Goal: Find specific page/section: Find specific page/section

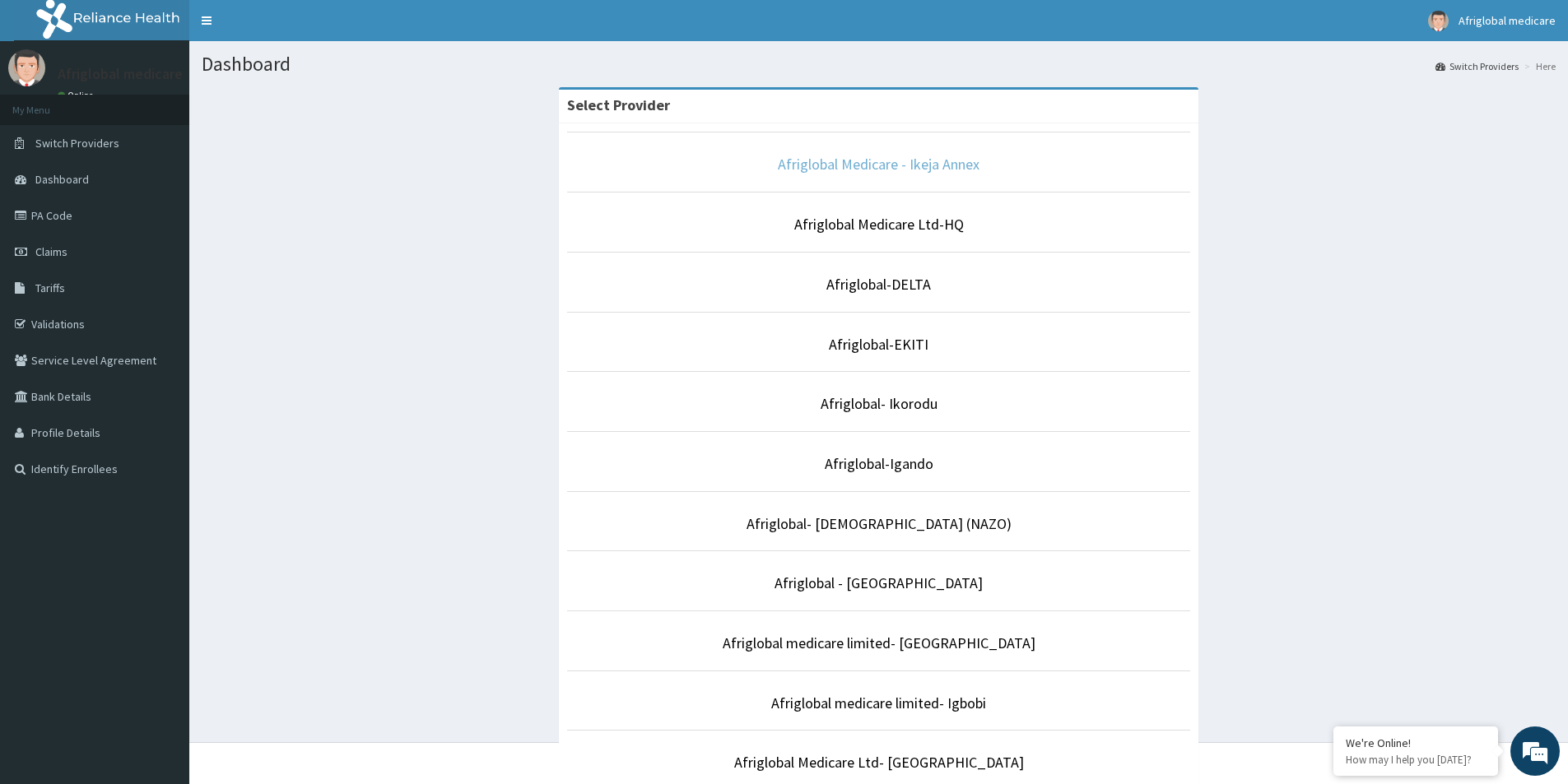
click at [887, 164] on link "Afriglobal Medicare - Ikeja Annex" at bounding box center [878, 164] width 202 height 19
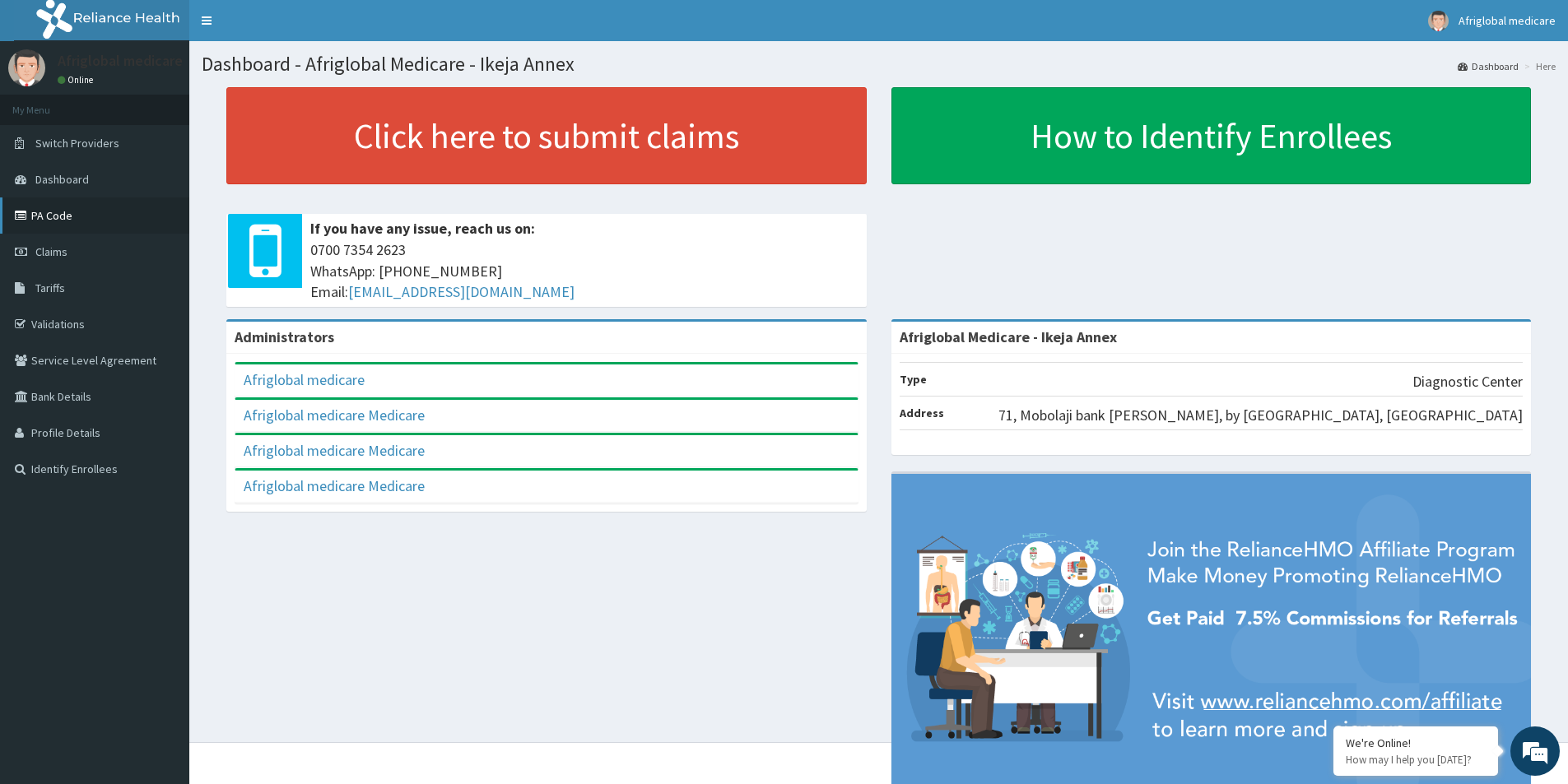
click at [40, 216] on link "PA Code" at bounding box center [95, 216] width 189 height 36
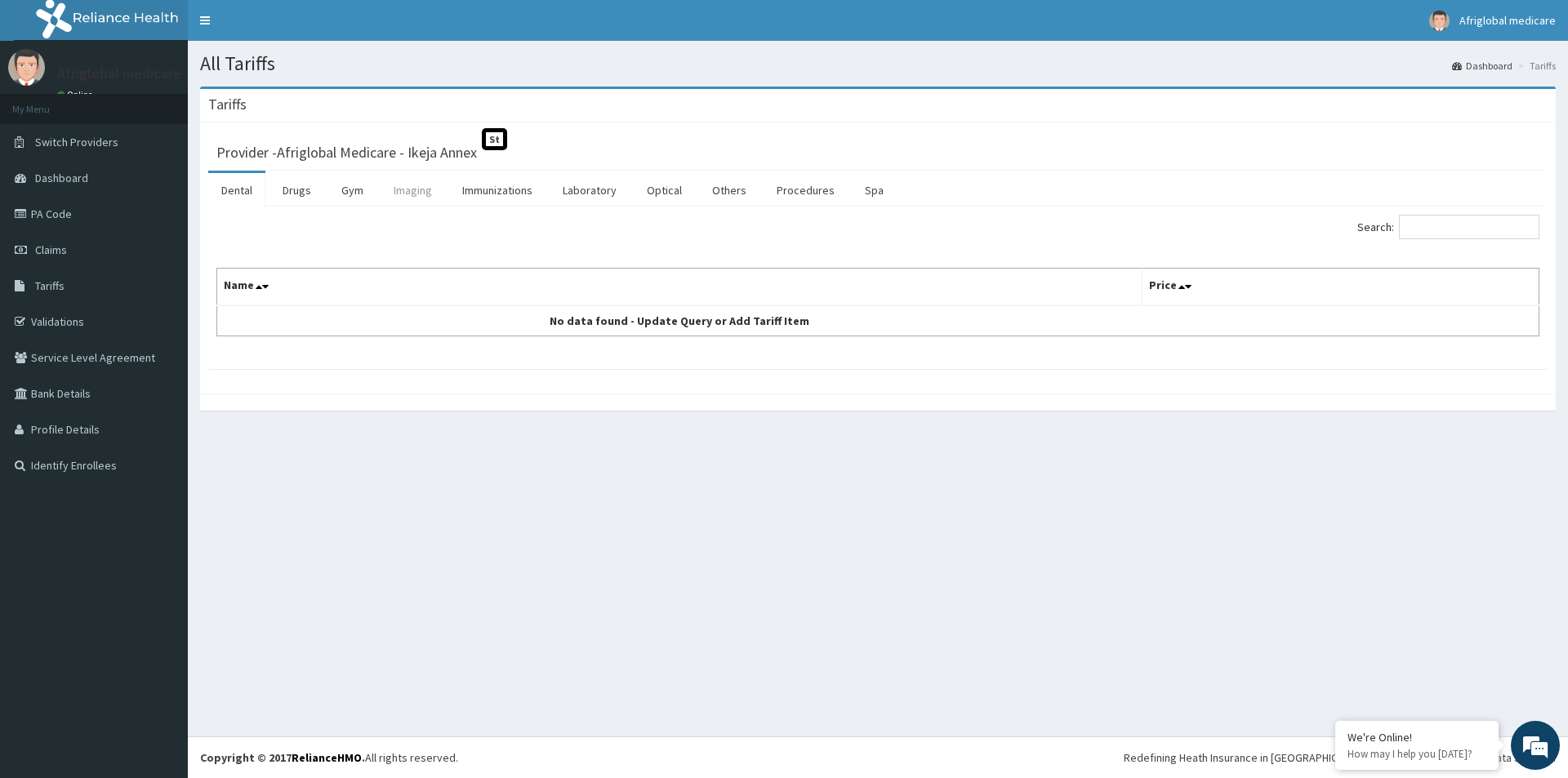
click at [416, 193] on link "Imaging" at bounding box center [413, 190] width 65 height 34
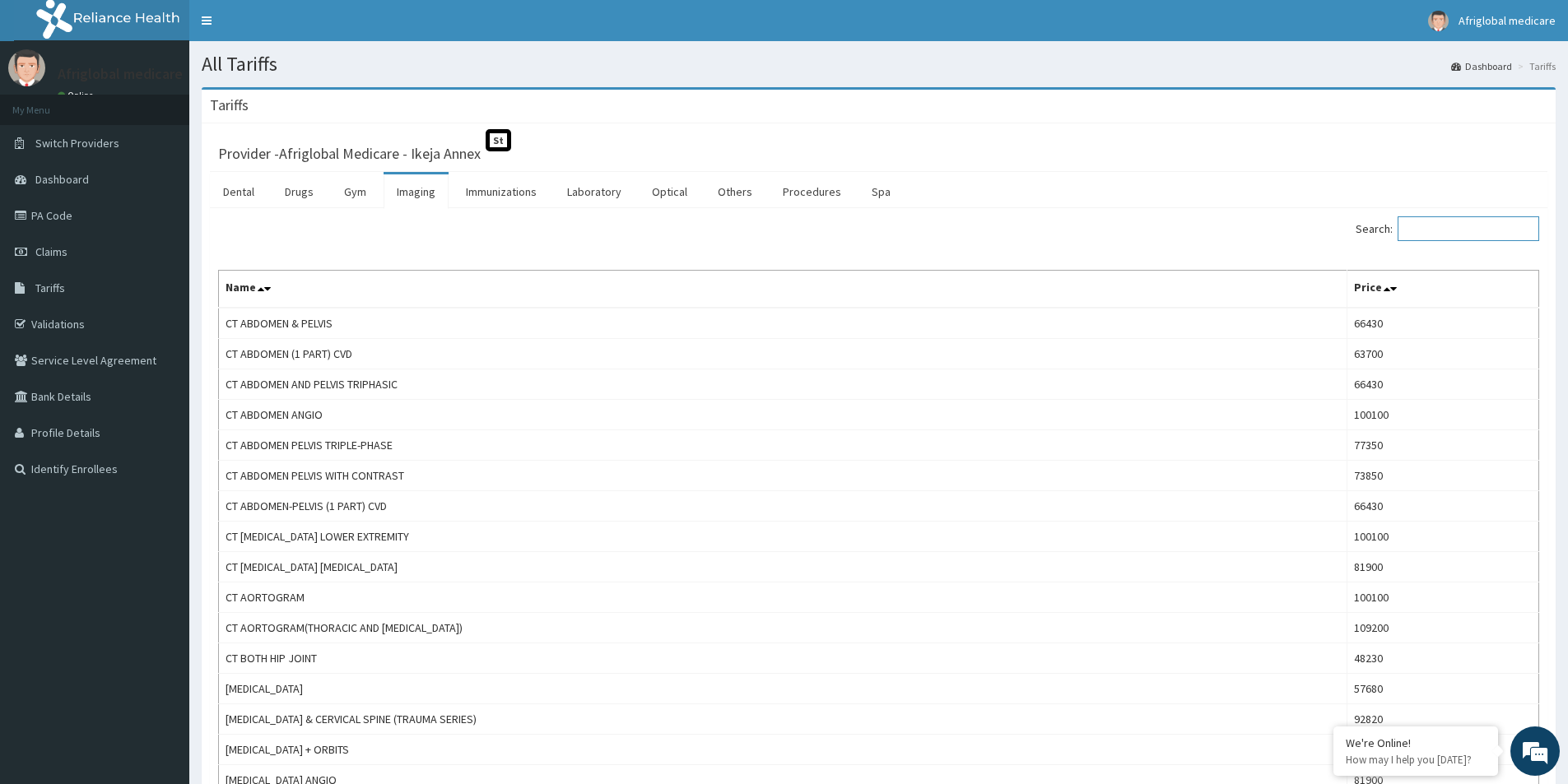
click at [1474, 228] on input "Search:" at bounding box center [1467, 228] width 142 height 25
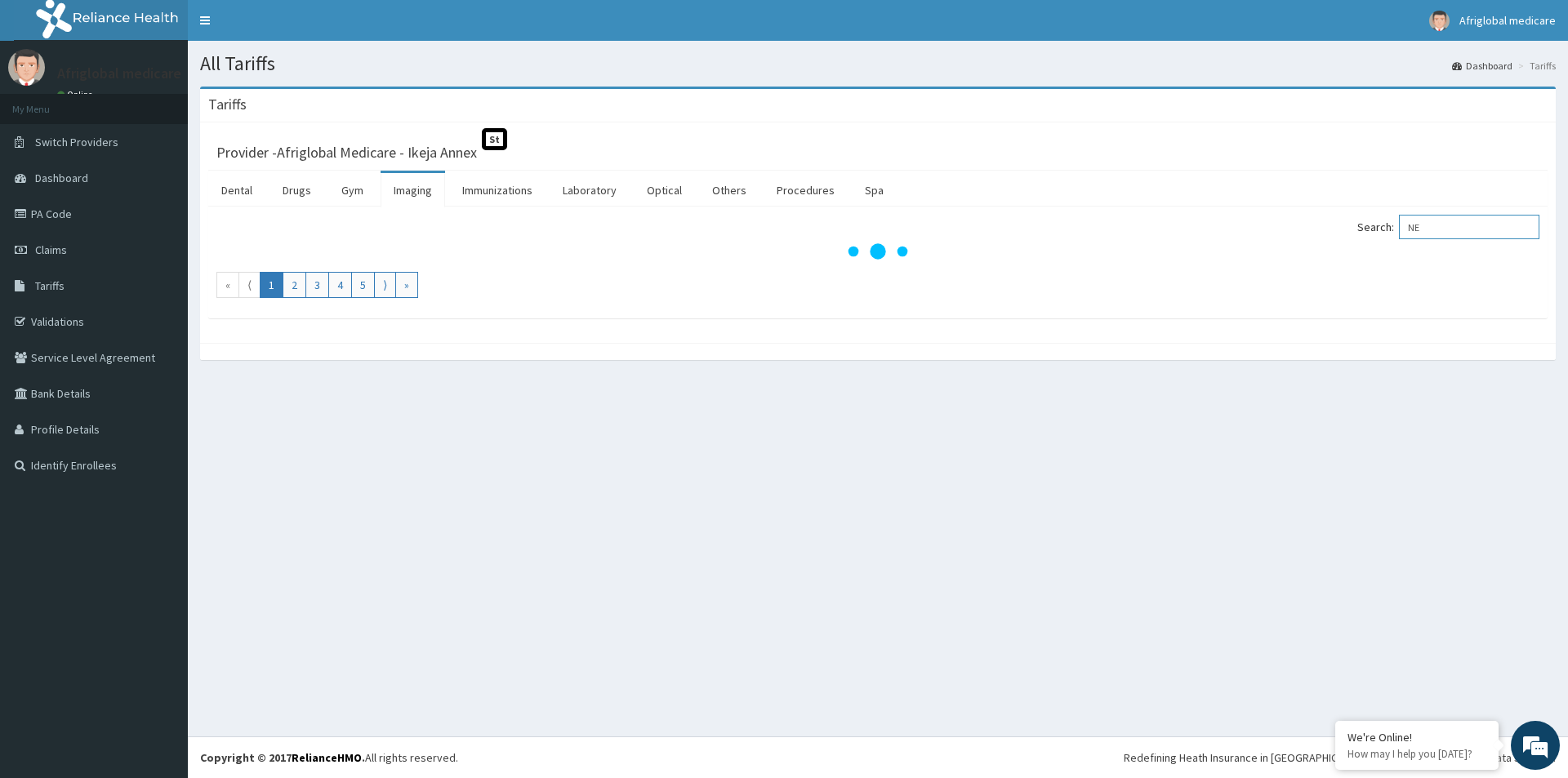
type input "N"
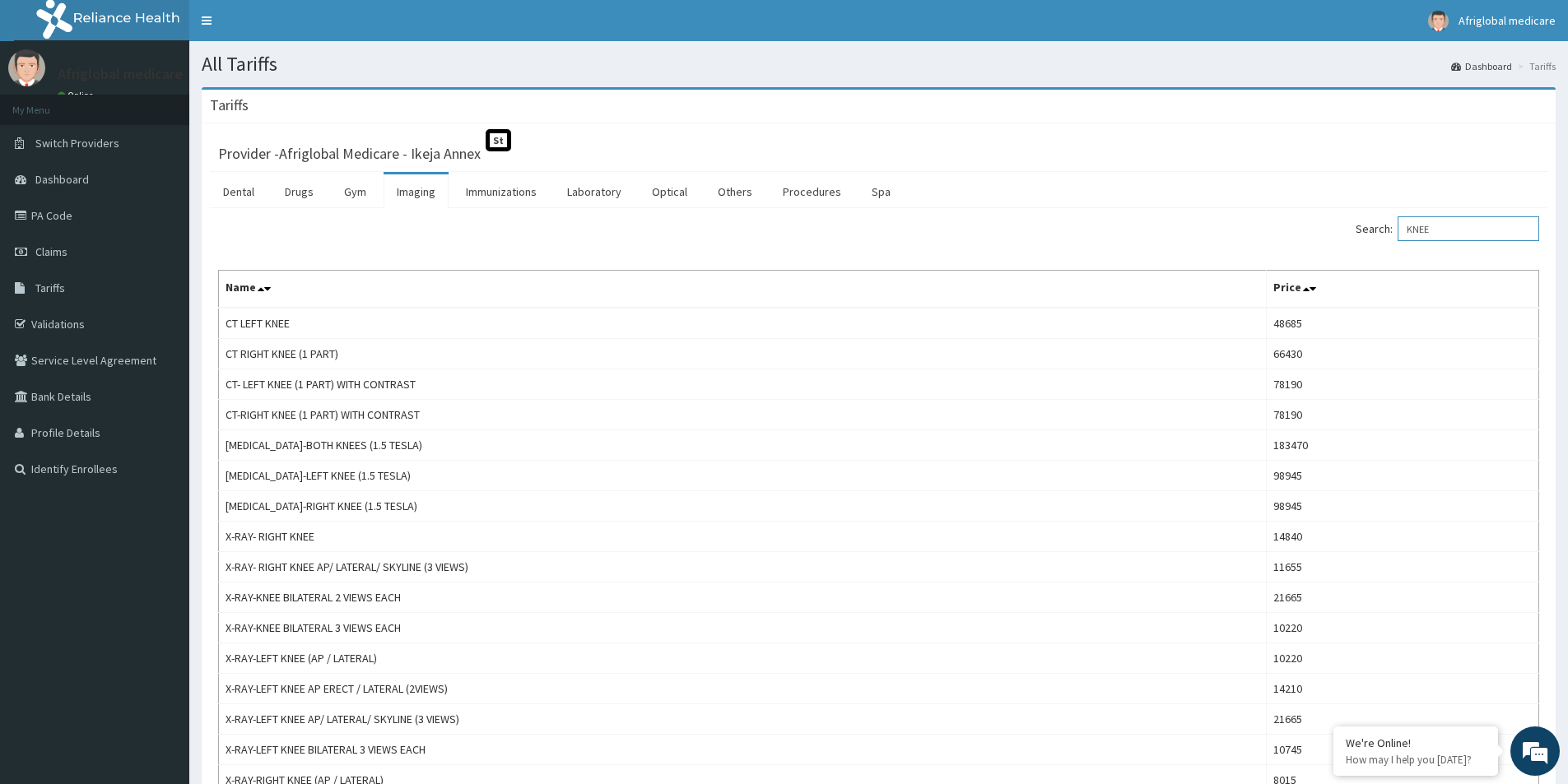
type input "KNEE"
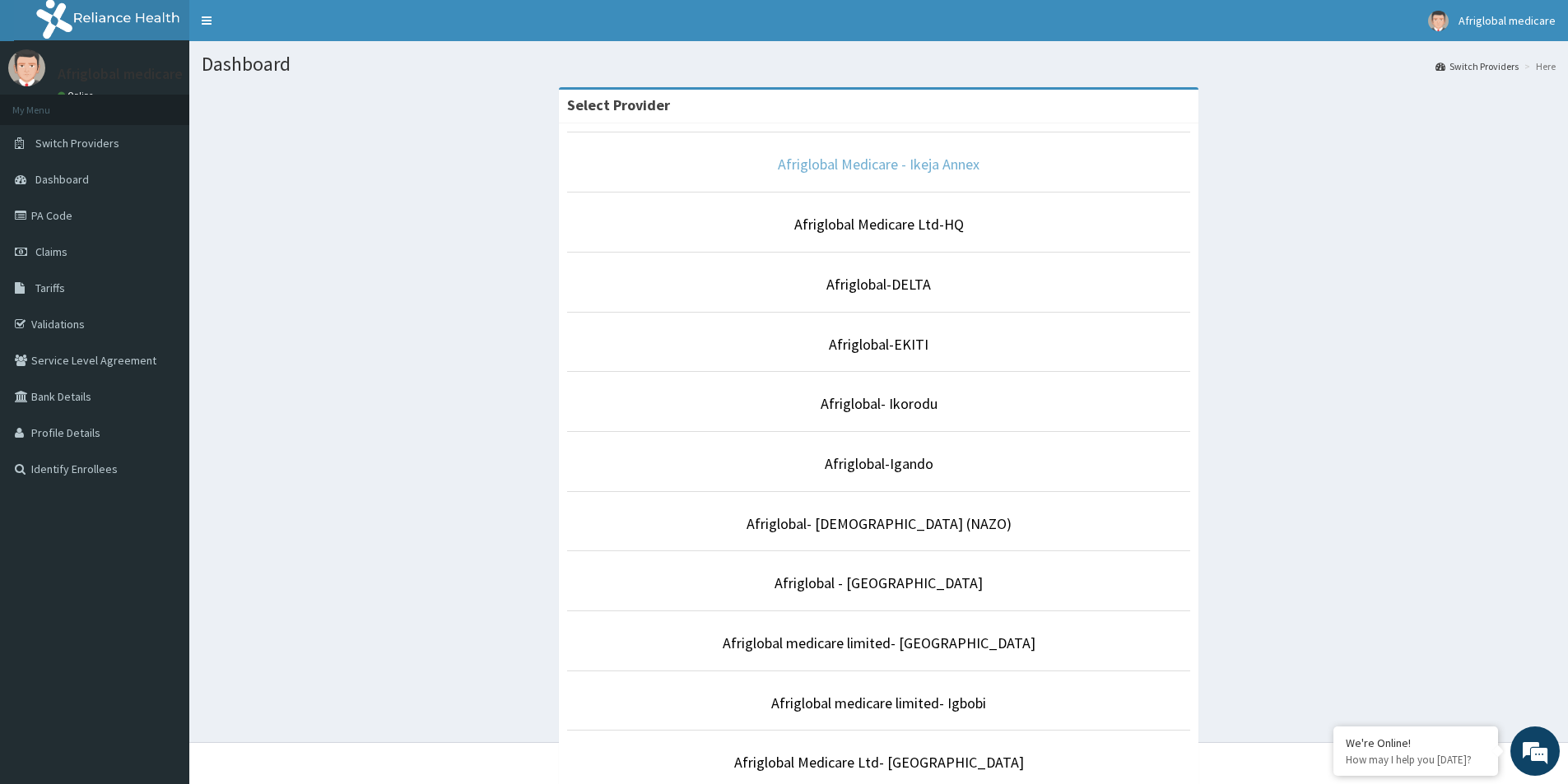
click at [922, 170] on link "Afriglobal Medicare - Ikeja Annex" at bounding box center [878, 164] width 202 height 19
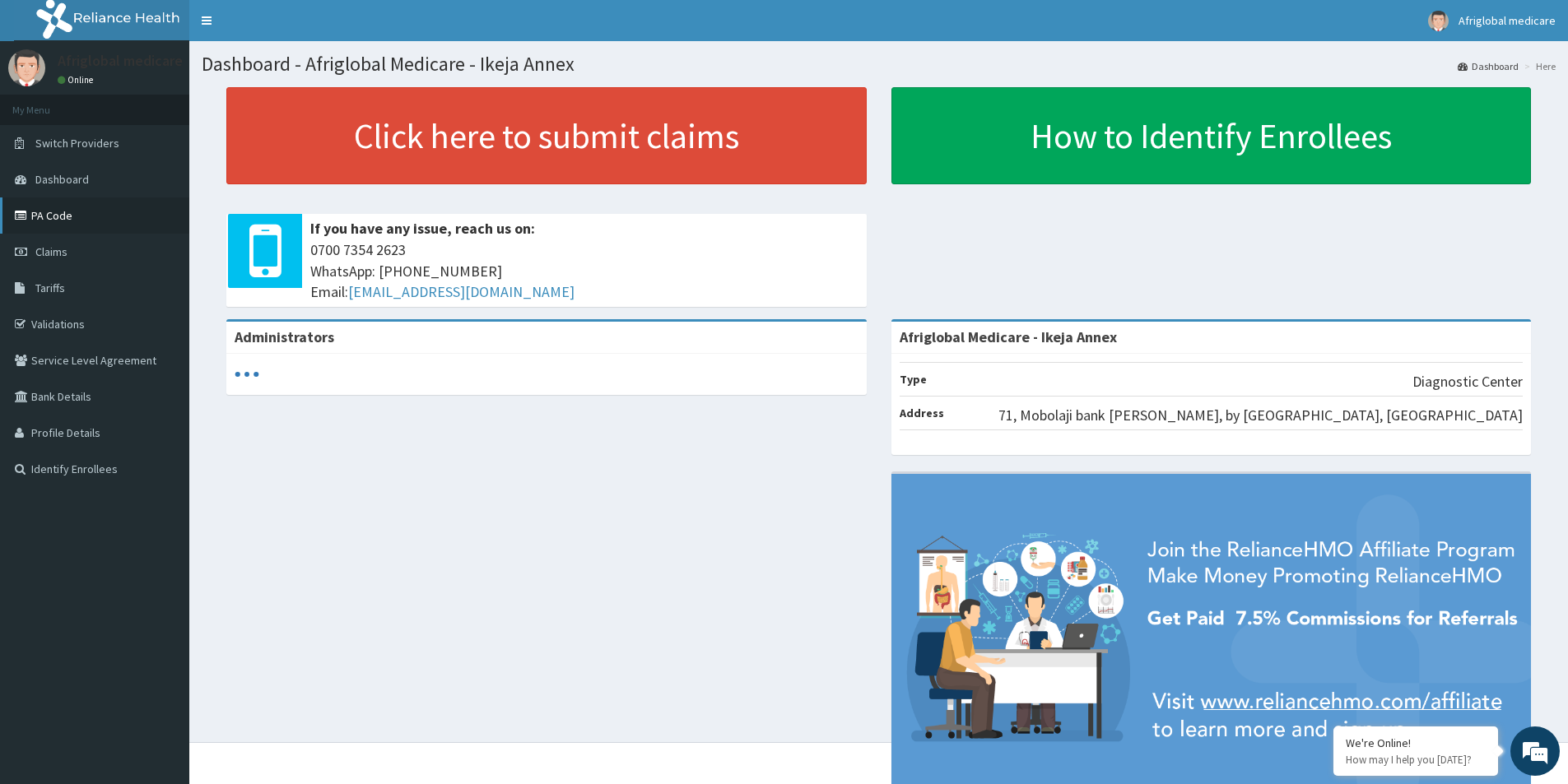
click at [61, 210] on link "PA Code" at bounding box center [95, 216] width 189 height 36
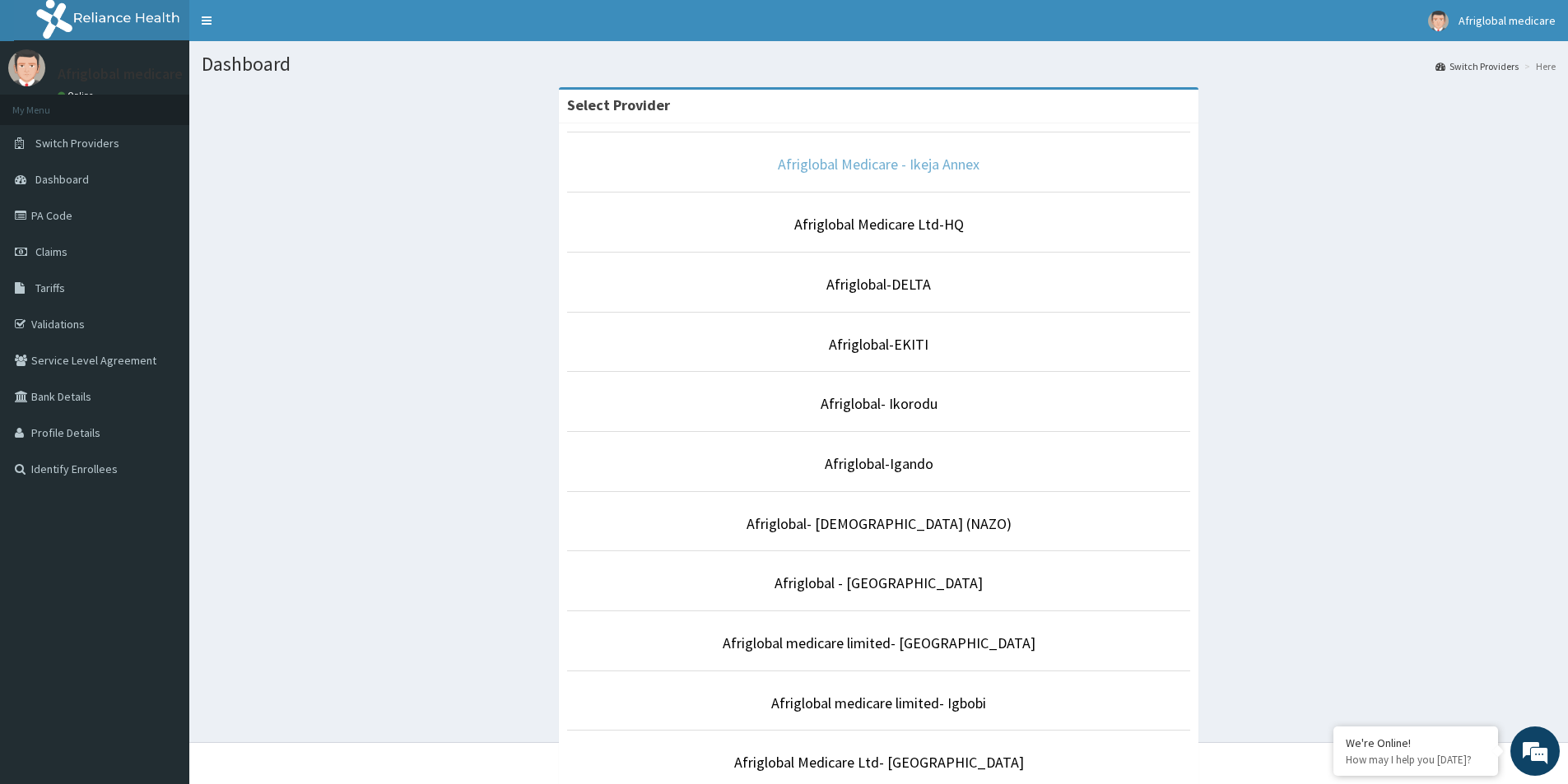
click at [888, 169] on link "Afriglobal Medicare - Ikeja Annex" at bounding box center [878, 164] width 202 height 19
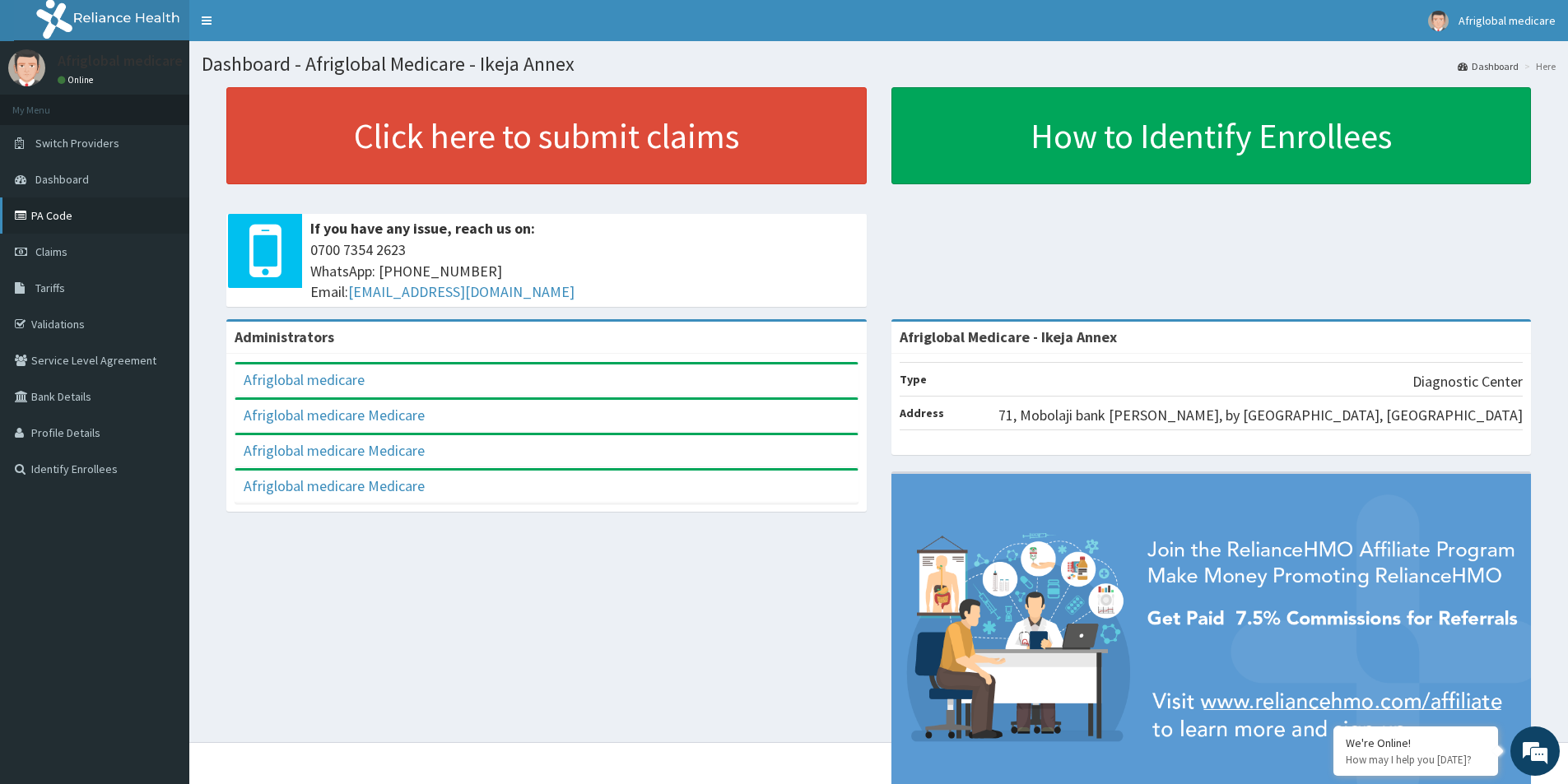
click at [113, 222] on link "PA Code" at bounding box center [95, 216] width 189 height 36
